Goal: Task Accomplishment & Management: Use online tool/utility

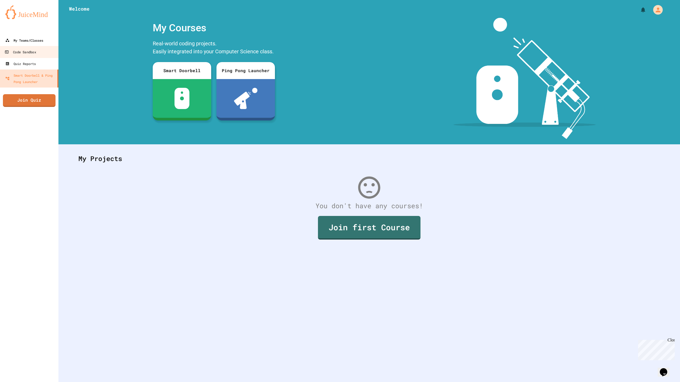
click at [25, 42] on div "My Teams/Classes" at bounding box center [24, 40] width 38 height 6
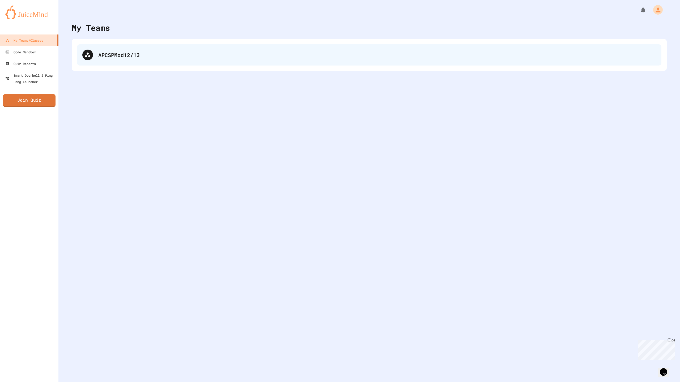
click at [129, 56] on div "APCSPMod12/13" at bounding box center [377, 55] width 558 height 8
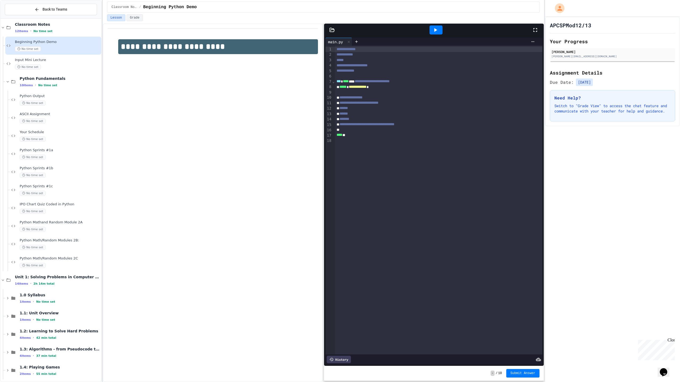
scroll to position [10, 0]
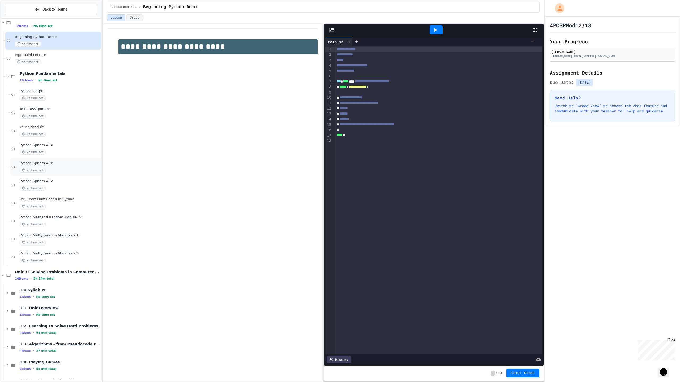
click at [49, 162] on span "Python Sprints #1b" at bounding box center [60, 163] width 80 height 5
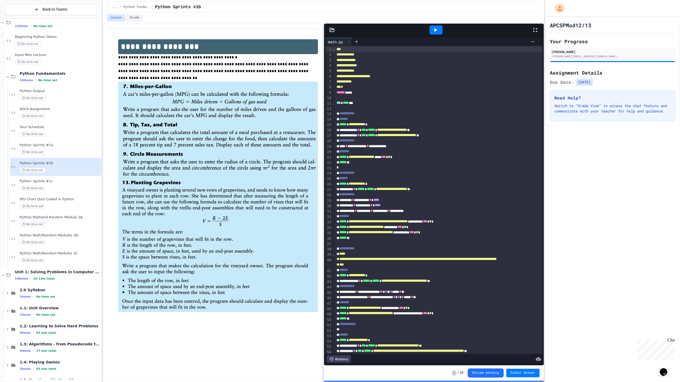
click at [436, 25] on div at bounding box center [436, 30] width 18 height 14
click at [435, 31] on icon at bounding box center [435, 30] width 3 height 4
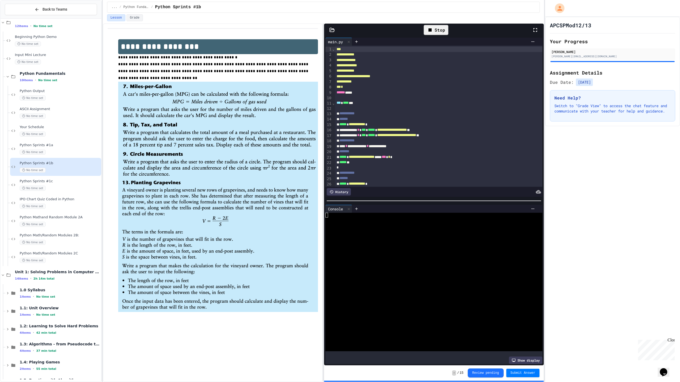
click at [534, 30] on icon at bounding box center [535, 30] width 6 height 6
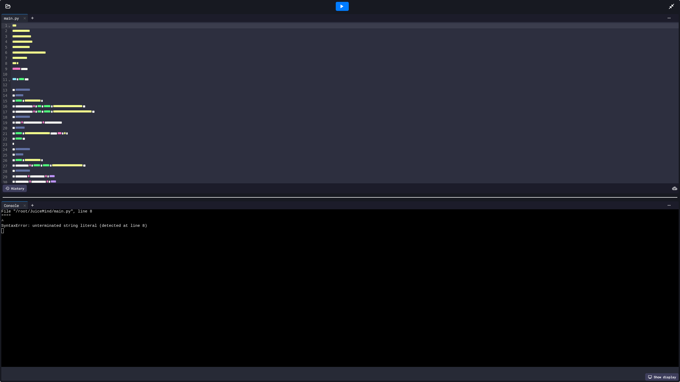
click at [28, 65] on div "*** *" at bounding box center [345, 63] width 668 height 5
drag, startPoint x: 38, startPoint y: 64, endPoint x: 10, endPoint y: 63, distance: 27.9
click at [10, 63] on div "**********" at bounding box center [339, 102] width 677 height 161
click at [338, 6] on icon at bounding box center [341, 6] width 6 height 6
click at [18, 64] on div at bounding box center [345, 63] width 668 height 5
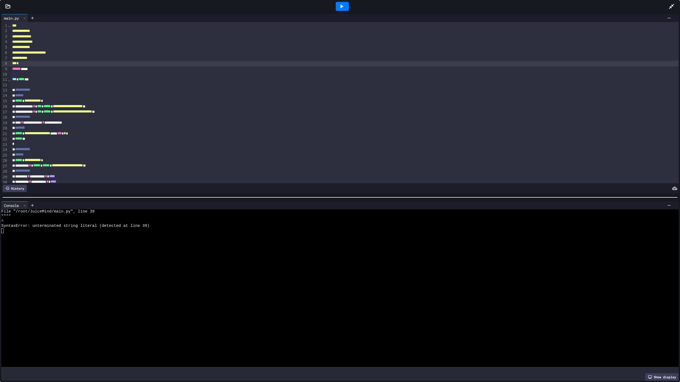
click at [343, 7] on icon at bounding box center [341, 6] width 6 height 6
click at [26, 65] on div "*** *" at bounding box center [345, 63] width 668 height 5
click at [346, 2] on div at bounding box center [342, 6] width 13 height 9
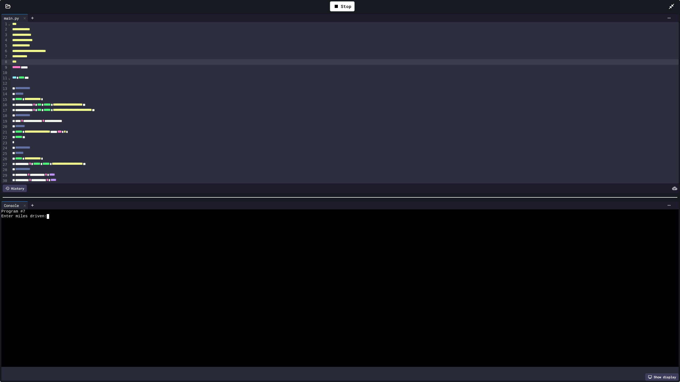
scroll to position [2, 0]
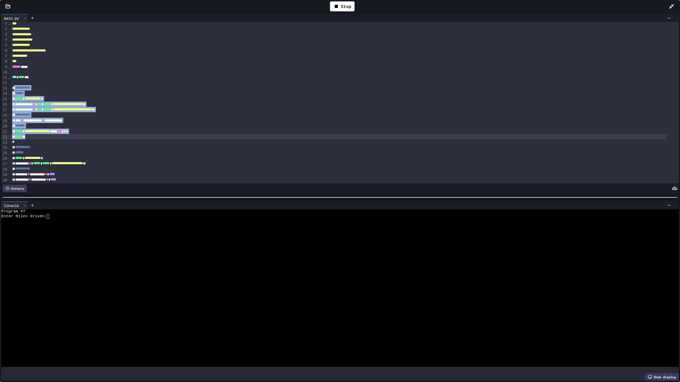
drag, startPoint x: 16, startPoint y: 89, endPoint x: 75, endPoint y: 139, distance: 77.7
click at [75, 139] on div "**********" at bounding box center [345, 207] width 668 height 374
click at [51, 214] on textarea "Terminal input" at bounding box center [50, 216] width 2 height 5
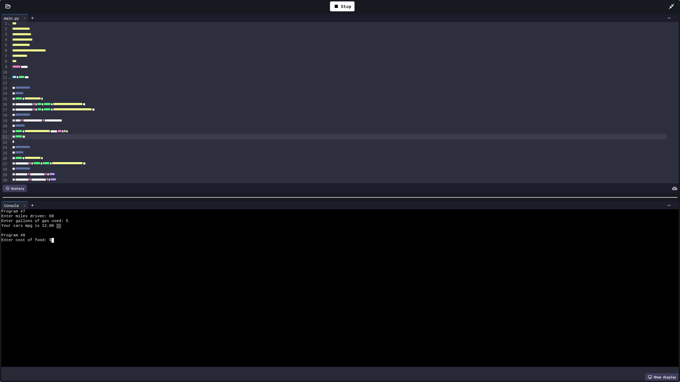
drag, startPoint x: 61, startPoint y: 225, endPoint x: 57, endPoint y: 225, distance: 3.5
click at [57, 225] on div "Your cars mpg is 12.00" at bounding box center [335, 226] width 669 height 5
click at [71, 229] on div at bounding box center [335, 231] width 669 height 5
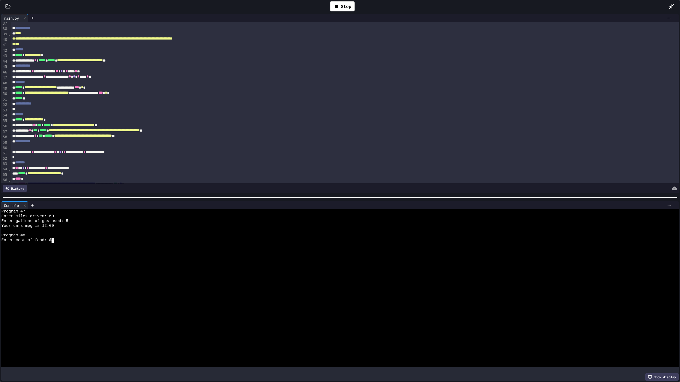
scroll to position [211, 0]
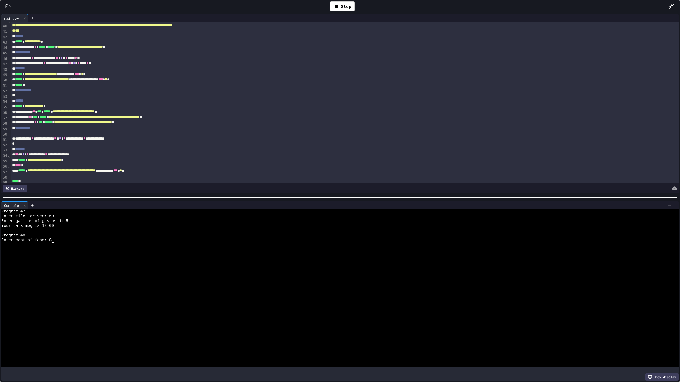
click at [674, 4] on icon at bounding box center [671, 6] width 6 height 6
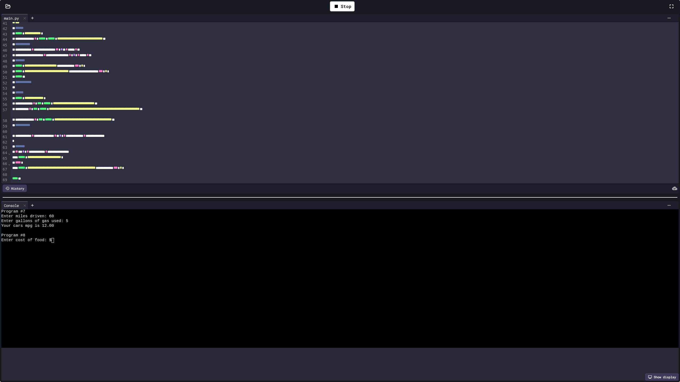
scroll to position [251, 0]
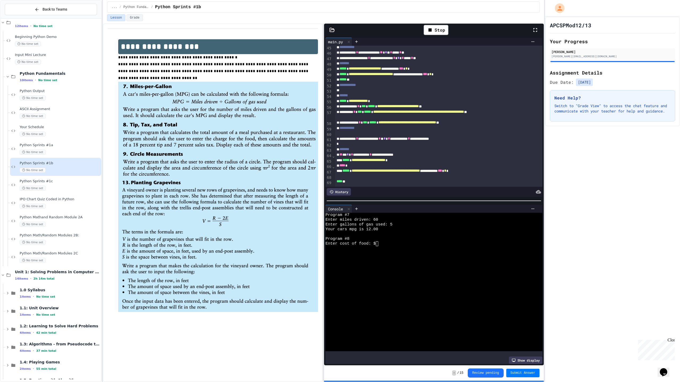
click at [537, 28] on icon at bounding box center [535, 30] width 6 height 6
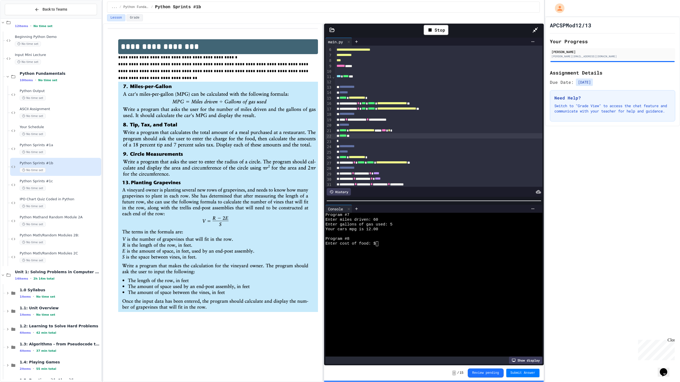
scroll to position [0, 0]
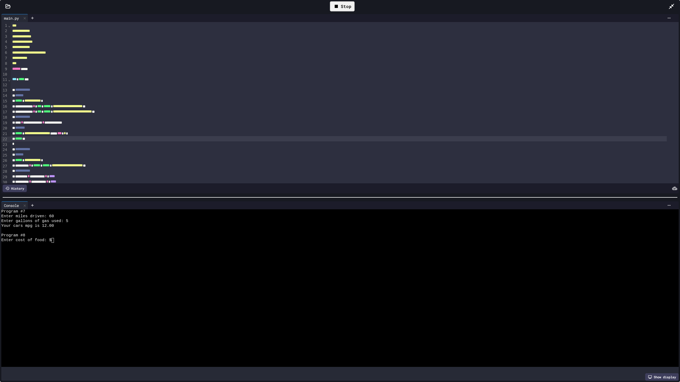
click at [335, 8] on icon at bounding box center [336, 6] width 6 height 6
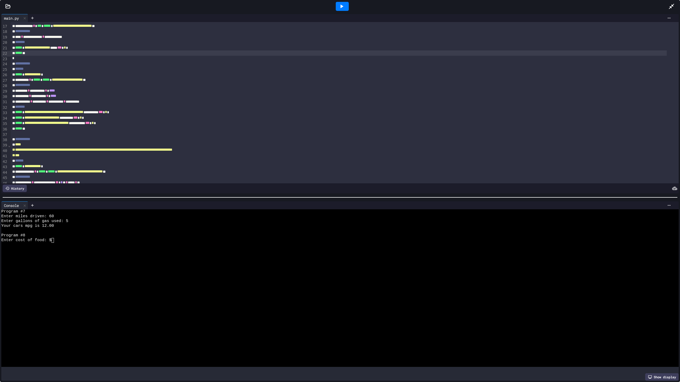
scroll to position [220, 0]
